Goal: Book appointment/travel/reservation

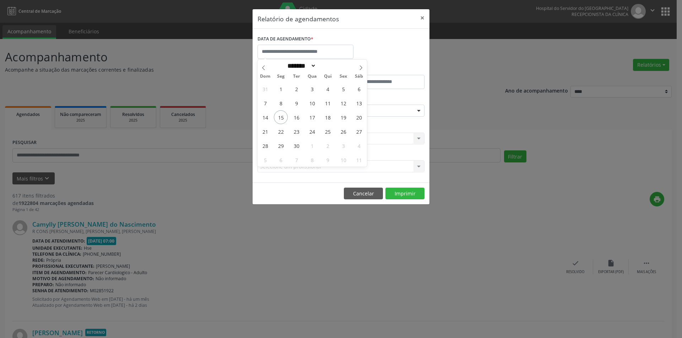
select select "*"
click at [311, 134] on span "24" at bounding box center [312, 132] width 14 height 14
type input "**********"
click at [311, 134] on span "24" at bounding box center [312, 132] width 14 height 14
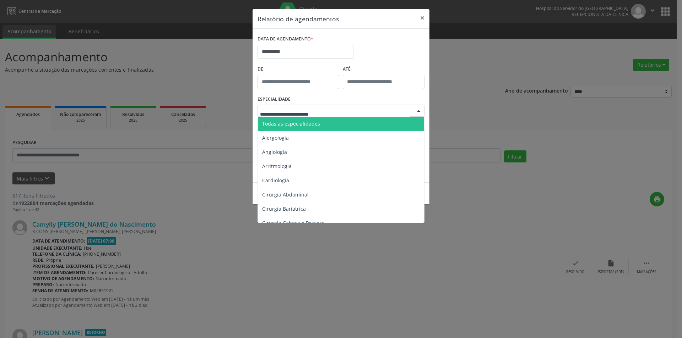
drag, startPoint x: 302, startPoint y: 124, endPoint x: 309, endPoint y: 163, distance: 39.3
click at [302, 125] on span "Todas as especialidades" at bounding box center [291, 123] width 58 height 7
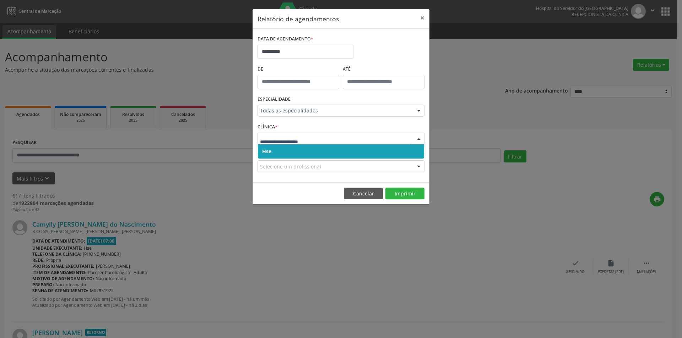
click at [285, 149] on span "Hse" at bounding box center [341, 151] width 166 height 14
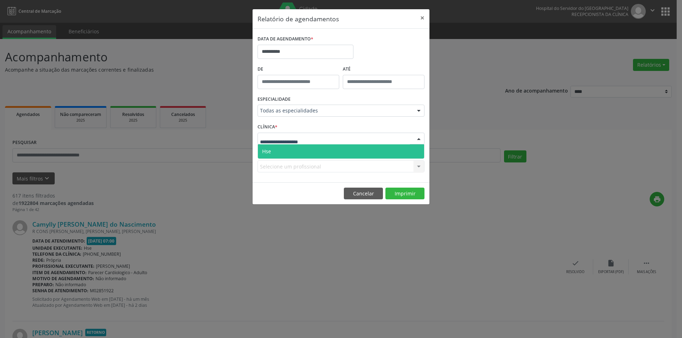
drag, startPoint x: 280, startPoint y: 137, endPoint x: 284, endPoint y: 151, distance: 14.6
drag, startPoint x: 284, startPoint y: 151, endPoint x: 295, endPoint y: 187, distance: 37.4
click at [284, 153] on span "Hse" at bounding box center [341, 151] width 166 height 14
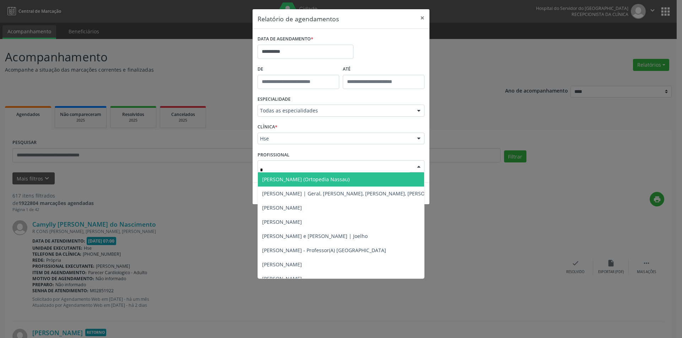
type input "**"
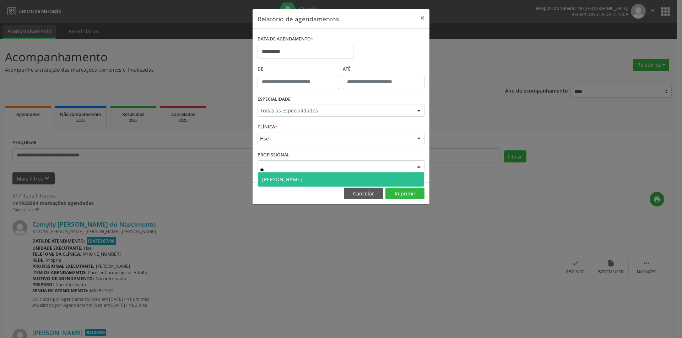
click at [296, 181] on span "[PERSON_NAME]" at bounding box center [282, 179] width 40 height 7
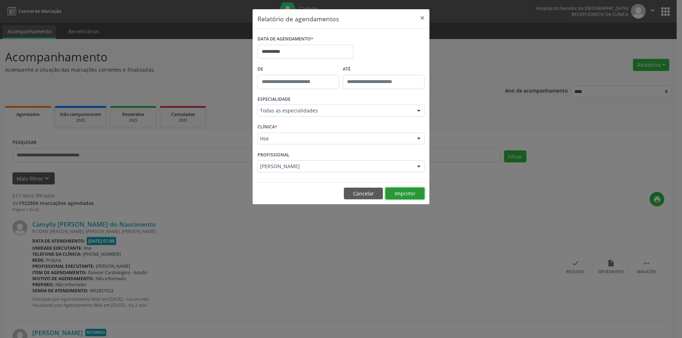
click at [403, 197] on button "Imprimir" at bounding box center [404, 194] width 39 height 12
